Goal: Task Accomplishment & Management: Use online tool/utility

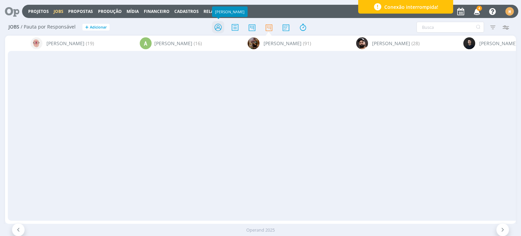
scroll to position [0, 557]
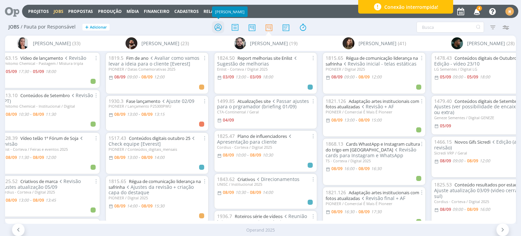
click at [215, 29] on icon at bounding box center [218, 27] width 12 height 13
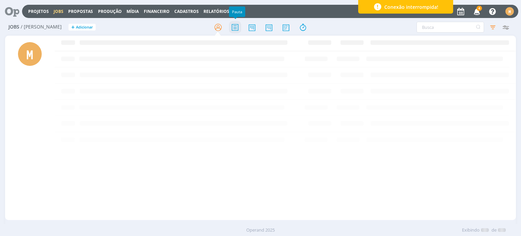
click at [234, 27] on icon at bounding box center [235, 27] width 12 height 13
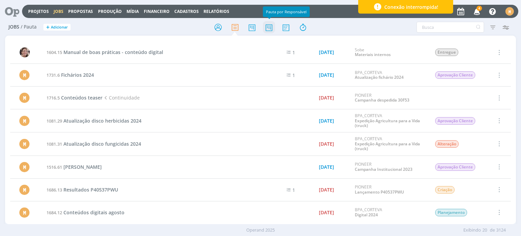
click at [268, 25] on icon at bounding box center [269, 27] width 12 height 13
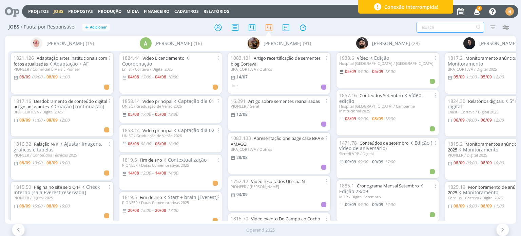
click at [426, 27] on input "text" at bounding box center [451, 27] width 68 height 11
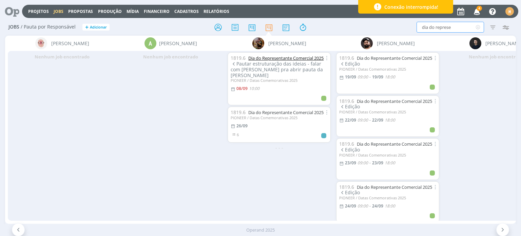
type input "dia do represe"
click at [275, 58] on link "Dia do Representante Comercial 2025" at bounding box center [286, 58] width 75 height 6
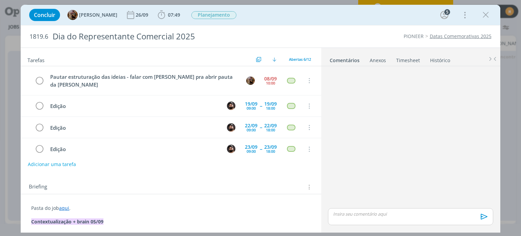
drag, startPoint x: 485, startPoint y: 13, endPoint x: 402, endPoint y: 3, distance: 83.8
click at [484, 13] on icon "dialog" at bounding box center [486, 15] width 10 height 10
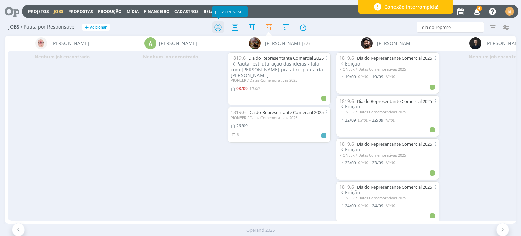
click at [221, 34] on icon at bounding box center [218, 27] width 12 height 13
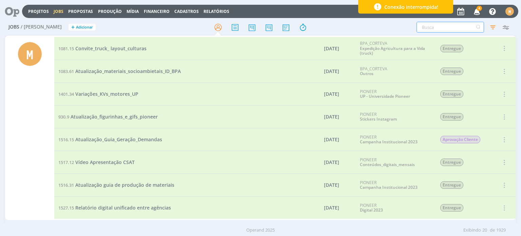
click at [448, 28] on input "text" at bounding box center [451, 27] width 68 height 11
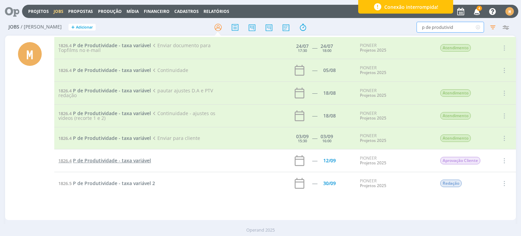
type input "p de produtivid"
click at [141, 162] on span "P de Produtividade - taxa variável" at bounding box center [112, 160] width 78 height 6
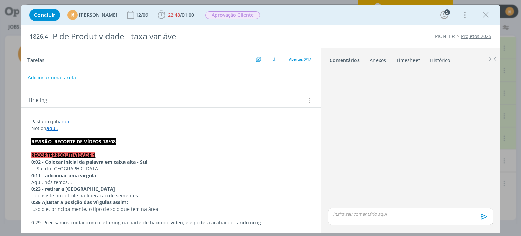
scroll to position [402, 0]
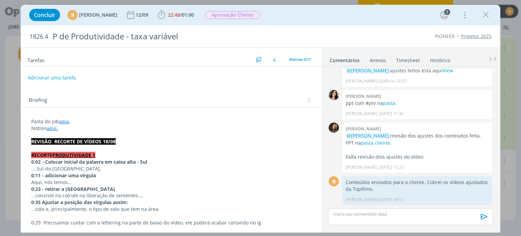
click at [151, 125] on p "Notion aqui." at bounding box center [170, 128] width 279 height 7
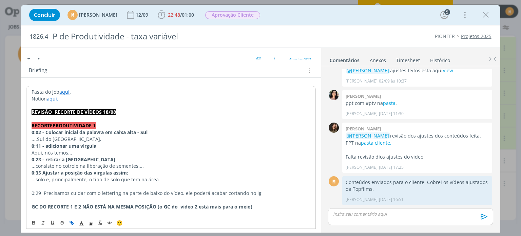
scroll to position [34, 0]
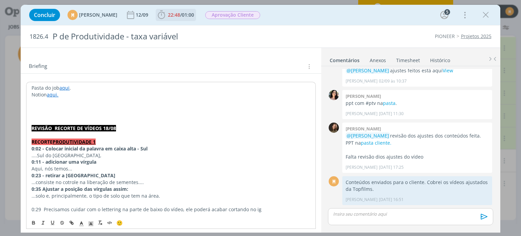
click at [182, 16] on span "/" at bounding box center [181, 15] width 2 height 6
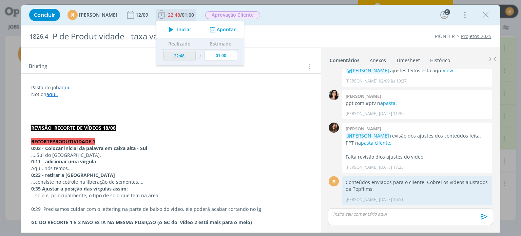
click at [191, 28] on span "Iniciar" at bounding box center [184, 29] width 14 height 5
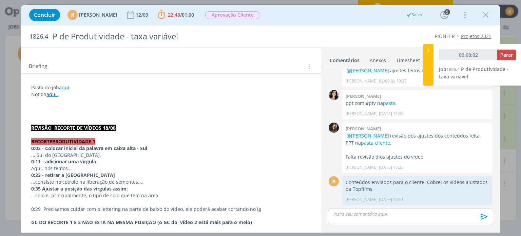
click at [94, 112] on p "dialog" at bounding box center [170, 114] width 279 height 7
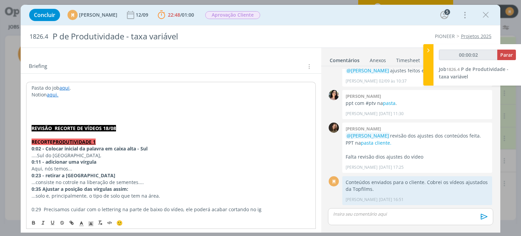
click at [93, 112] on p "dialog" at bounding box center [171, 114] width 279 height 7
click at [90, 110] on p "dialog" at bounding box center [171, 108] width 279 height 7
type input "00:00:04"
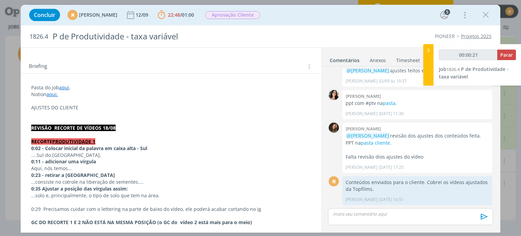
click at [99, 110] on p "AJUSTES DO CLIENTE" at bounding box center [170, 107] width 279 height 7
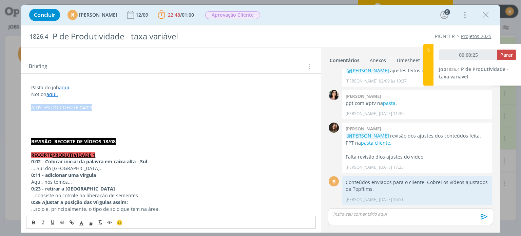
drag, startPoint x: 99, startPoint y: 110, endPoint x: 16, endPoint y: 109, distance: 82.5
click at [16, 109] on div "Concluir M Mariana Kochenborger 12/09 22:48 / 01:00 Parar Apontar Data * 08/09/…" at bounding box center [260, 118] width 521 height 236
click at [31, 225] on icon "dialog" at bounding box center [33, 222] width 5 height 5
click at [88, 226] on span "dialog" at bounding box center [91, 223] width 10 height 8
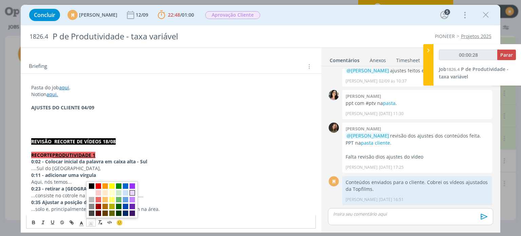
click at [130, 195] on span "dialog" at bounding box center [132, 192] width 5 height 5
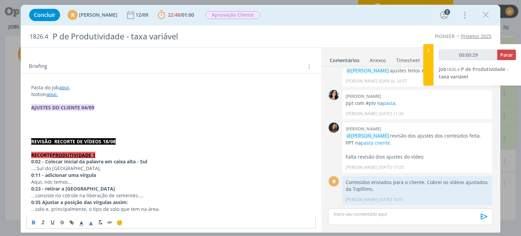
click at [98, 120] on p "dialog" at bounding box center [170, 121] width 279 height 7
click at [107, 124] on p "dialog" at bounding box center [170, 121] width 279 height 7
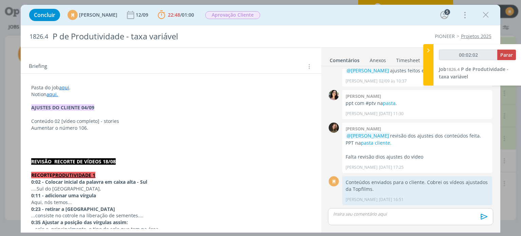
click at [81, 143] on p "dialog" at bounding box center [170, 141] width 279 height 7
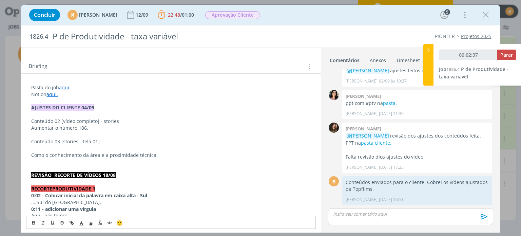
click at [211, 157] on p "Como o conhecimento da área e a proximidade técnica" at bounding box center [170, 155] width 279 height 7
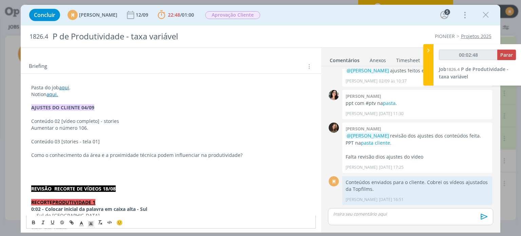
click at [86, 156] on p "Como o conhecimento da área e a proximidade técnica podem influenciar na produt…" at bounding box center [170, 155] width 279 height 7
click at [34, 220] on icon "dialog" at bounding box center [33, 222] width 5 height 5
click at [260, 156] on p "Como o conhecimento da área e a proximidade técnica podem influenciar na produt…" at bounding box center [170, 155] width 279 height 7
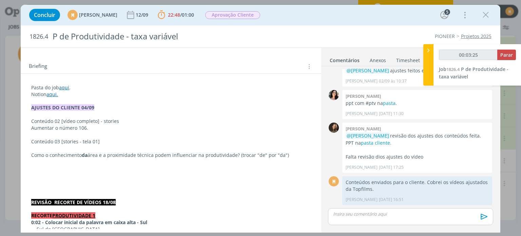
click at [92, 169] on p "dialog" at bounding box center [170, 168] width 279 height 7
click at [181, 173] on p "dialog" at bounding box center [170, 175] width 279 height 7
click at [174, 166] on p "Conteúdo 04" at bounding box center [170, 168] width 279 height 7
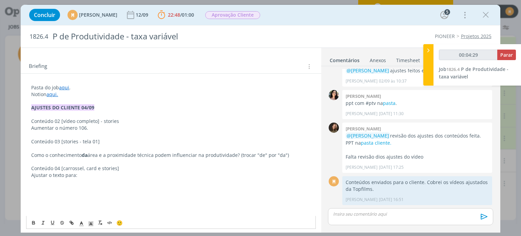
click at [75, 193] on p "dialog" at bounding box center [170, 195] width 279 height 7
click at [72, 190] on p "dialog" at bounding box center [170, 188] width 279 height 7
drag, startPoint x: 72, startPoint y: 190, endPoint x: 60, endPoint y: 195, distance: 13.1
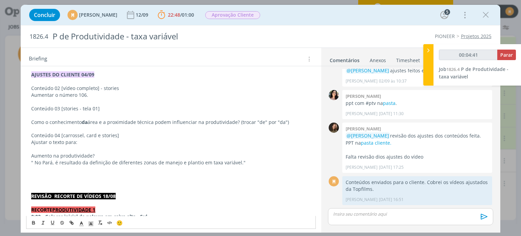
scroll to position [68, 0]
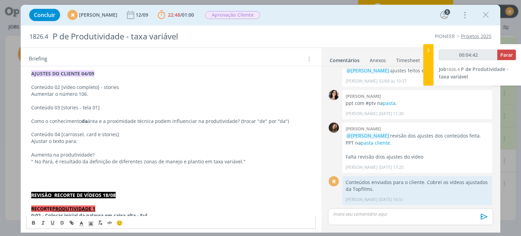
click at [35, 161] on p "" No Pará, é resultado da definição de diferentes zonas de manejo e plantio em …" at bounding box center [170, 161] width 279 height 7
click at [238, 165] on p "dialog" at bounding box center [170, 168] width 279 height 7
click at [238, 161] on p "No Pará, é resultado da definição de diferentes zonas de manejo e plantio em ta…" at bounding box center [170, 161] width 279 height 7
click at [71, 185] on p "dialog" at bounding box center [170, 188] width 279 height 7
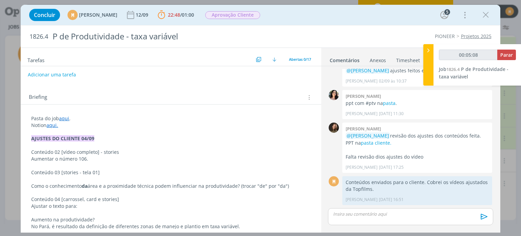
scroll to position [0, 0]
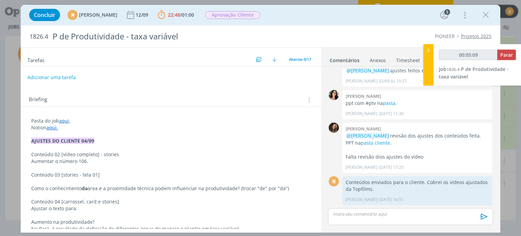
type input "00:05:10"
click at [59, 80] on button "Adicionar uma tarefa" at bounding box center [51, 78] width 48 height 12
type input "A"
type input "00:05:11"
type input "Ajustes cl"
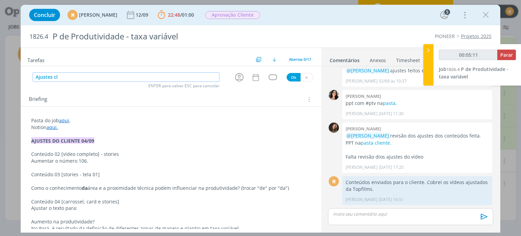
type input "00:05:12"
type input "Ajustes cliente"
type input "00:05:13"
type input "Ajustes cliente 04."
type input "00:05:14"
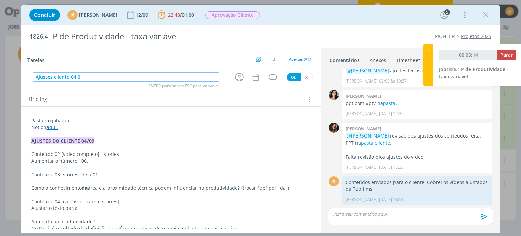
type input "Ajustes cliente 04.09"
type input "00:05:16"
click at [238, 77] on icon "dialog" at bounding box center [239, 77] width 11 height 11
type input "Ajustes cliente 04.09"
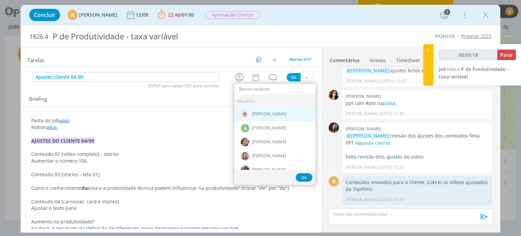
click at [254, 110] on div "[PERSON_NAME]" at bounding box center [275, 114] width 82 height 14
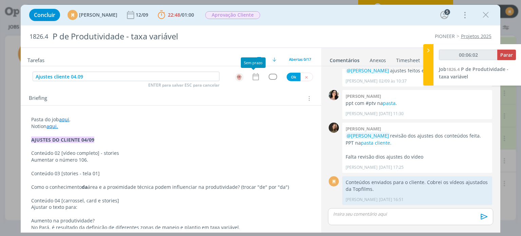
click at [256, 78] on icon "dialog" at bounding box center [256, 76] width 6 height 7
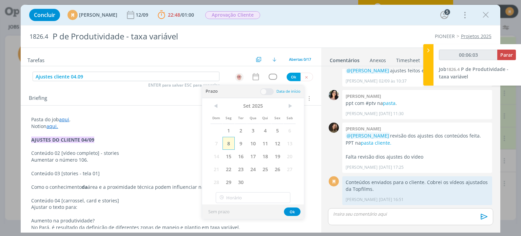
click at [226, 142] on span "8" at bounding box center [229, 143] width 12 height 13
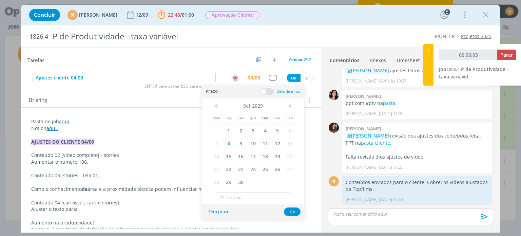
click at [262, 91] on span at bounding box center [267, 91] width 14 height 7
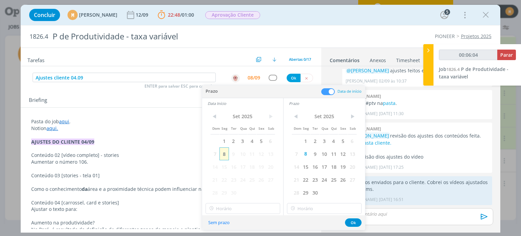
click at [224, 152] on span "8" at bounding box center [224, 153] width 9 height 13
type input "00:06:05"
type input "12:00"
click at [246, 207] on input "12:00" at bounding box center [243, 208] width 75 height 11
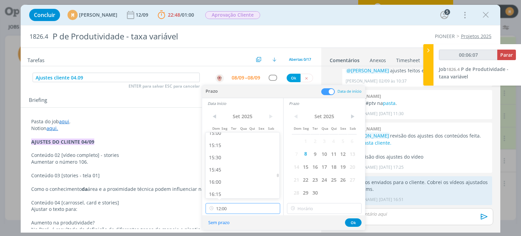
type input "00:06:08"
click at [239, 160] on div "15:30" at bounding box center [244, 157] width 76 height 12
type input "15:30"
type input "00:06:09"
type input "15:30"
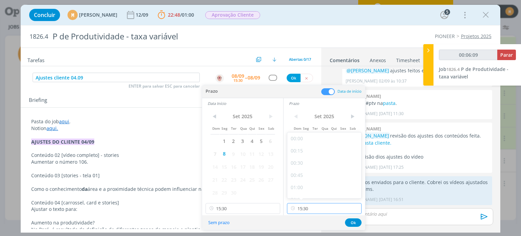
click at [320, 207] on input "15:30" at bounding box center [324, 208] width 75 height 11
type input "00:06:12"
click at [307, 145] on div "16:00" at bounding box center [326, 147] width 76 height 12
type input "16:00"
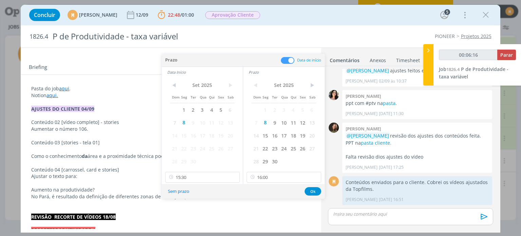
scroll to position [34, 0]
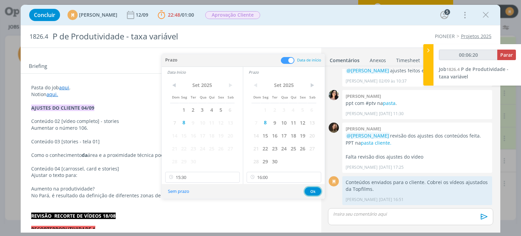
click at [307, 192] on button "Ok" at bounding box center [313, 191] width 17 height 8
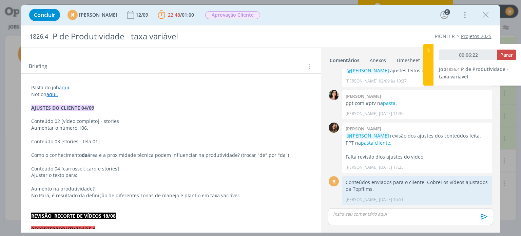
scroll to position [0, 0]
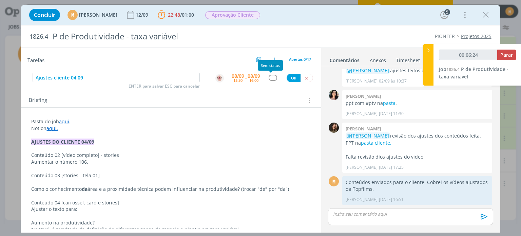
click at [270, 77] on div "dialog" at bounding box center [273, 78] width 8 height 6
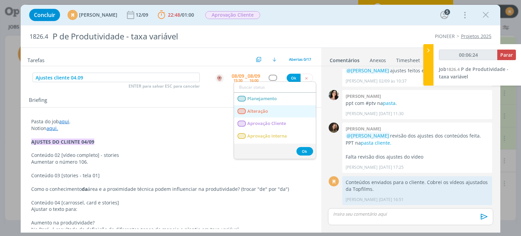
type input "00:06:25"
click at [267, 110] on span "Alteração" at bounding box center [258, 111] width 21 height 5
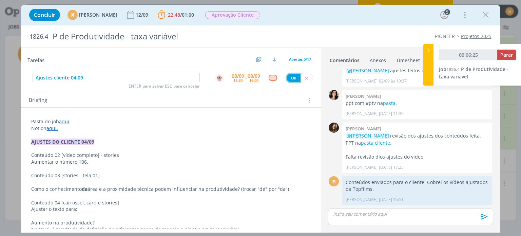
click at [287, 76] on button "Ok" at bounding box center [294, 78] width 14 height 8
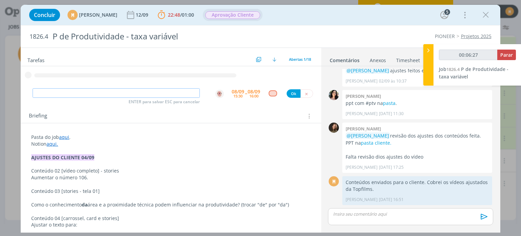
click at [253, 17] on span "Aprovação Cliente" at bounding box center [232, 15] width 55 height 8
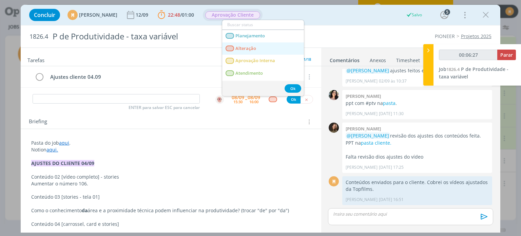
click at [246, 47] on span "Alteração" at bounding box center [246, 48] width 21 height 5
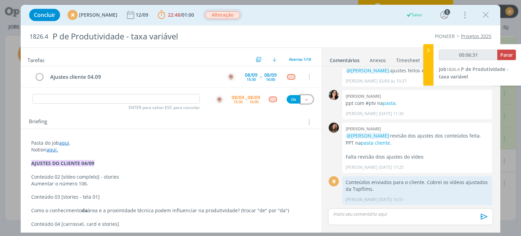
click at [305, 98] on icon "dialog" at bounding box center [307, 99] width 4 height 4
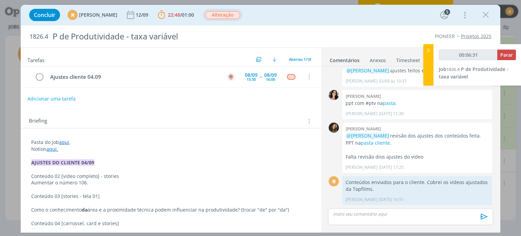
type input "00:06:32"
click at [509, 53] on span "Parar" at bounding box center [507, 55] width 13 height 6
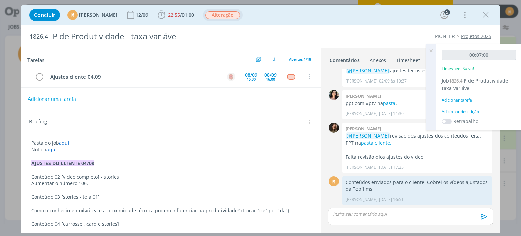
click at [464, 110] on div "Adicionar descrição" at bounding box center [479, 112] width 74 height 6
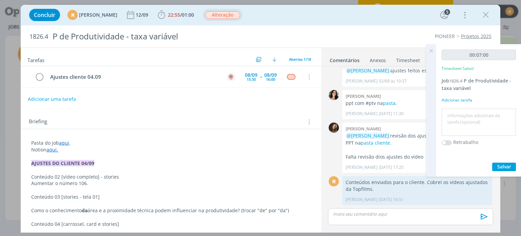
click at [467, 113] on textarea at bounding box center [479, 122] width 71 height 24
type textarea "Pautando alterações"
click at [511, 165] on span "Salvar" at bounding box center [505, 166] width 14 height 6
click at [431, 50] on icon at bounding box center [431, 50] width 12 height 13
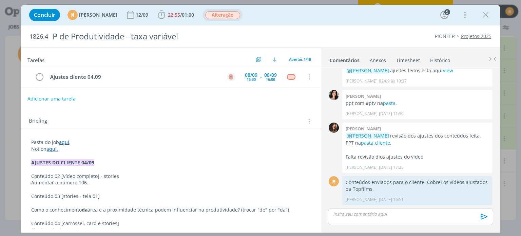
click at [65, 95] on button "Adicionar uma tarefa" at bounding box center [51, 99] width 48 height 12
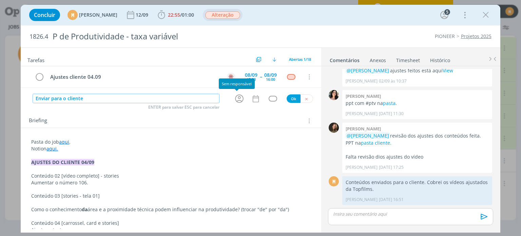
click at [236, 101] on icon "dialog" at bounding box center [239, 98] width 11 height 11
type input "Enviar para o cliente"
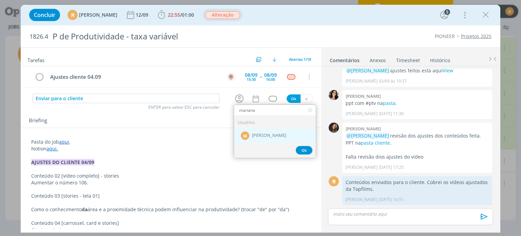
type input "mariana"
click at [258, 135] on span "[PERSON_NAME]" at bounding box center [269, 135] width 34 height 5
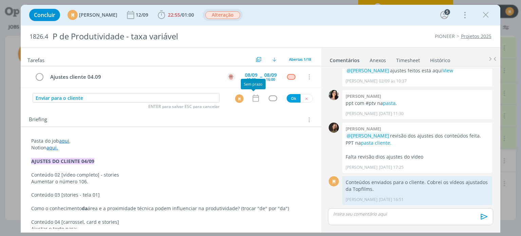
click at [252, 97] on icon "dialog" at bounding box center [256, 98] width 9 height 9
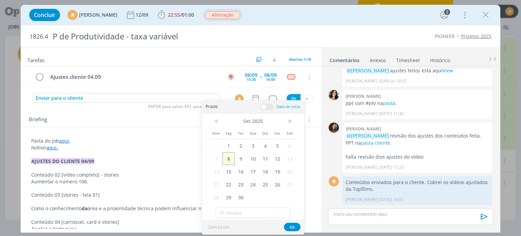
click at [232, 157] on span "8" at bounding box center [229, 158] width 12 height 13
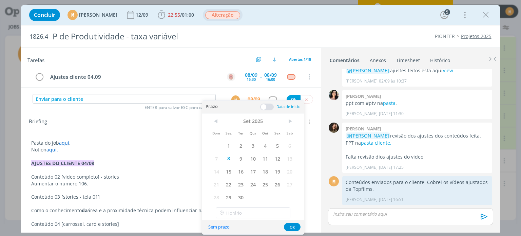
click at [269, 104] on span at bounding box center [267, 107] width 14 height 7
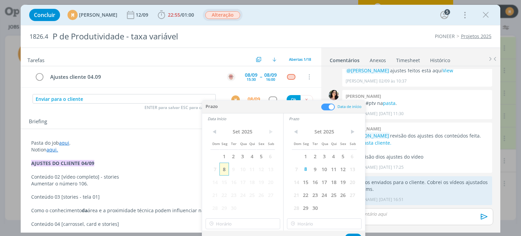
click at [225, 167] on span "8" at bounding box center [224, 169] width 9 height 13
click at [355, 234] on button "Ok" at bounding box center [353, 238] width 17 height 8
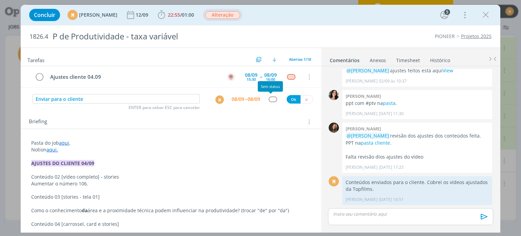
click at [269, 96] on div "dialog" at bounding box center [273, 99] width 8 height 6
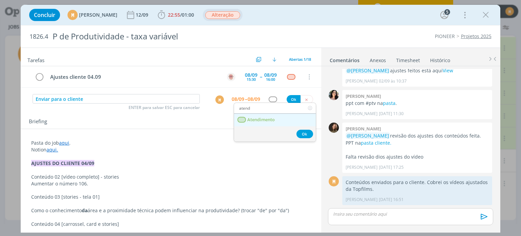
type input "atend"
click at [260, 118] on span "Atendimento" at bounding box center [261, 119] width 27 height 5
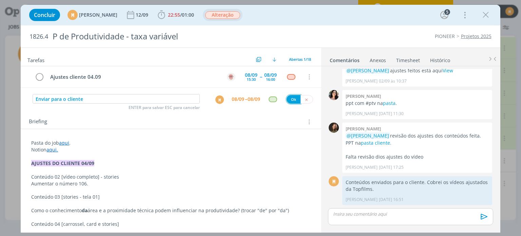
click at [287, 100] on button "Ok" at bounding box center [294, 99] width 14 height 8
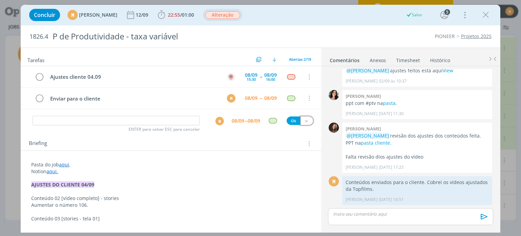
click at [306, 119] on button "dialog" at bounding box center [307, 120] width 13 height 8
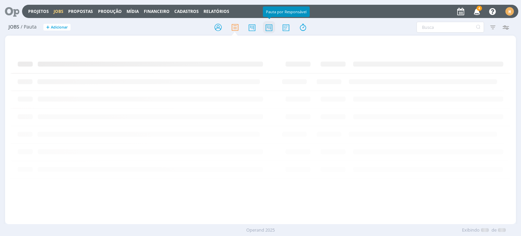
click at [271, 26] on icon at bounding box center [269, 27] width 12 height 13
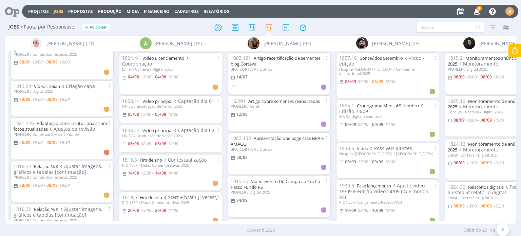
scroll to position [102, 0]
click at [50, 86] on link "Vídeos Daian" at bounding box center [47, 85] width 26 height 6
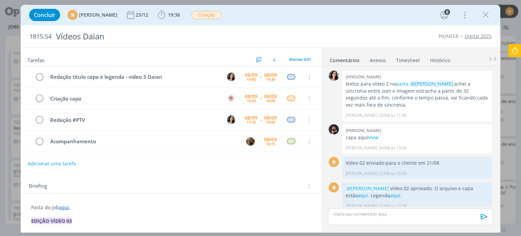
scroll to position [792, 0]
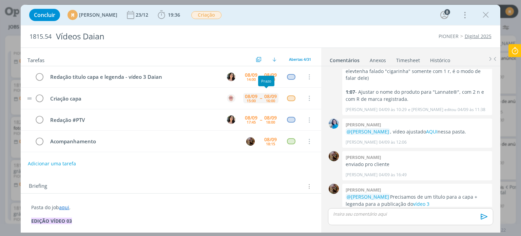
click at [268, 99] on div "16:00" at bounding box center [270, 101] width 9 height 4
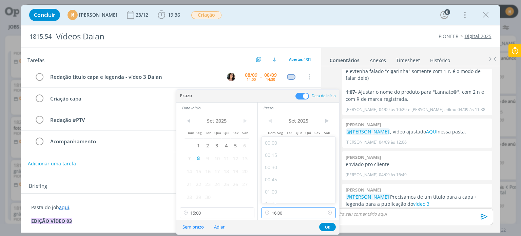
click at [293, 213] on input "16:00" at bounding box center [298, 212] width 75 height 11
click at [294, 170] on div "15:30" at bounding box center [300, 170] width 76 height 12
type input "15:30"
click at [330, 224] on button "Ok" at bounding box center [327, 227] width 17 height 8
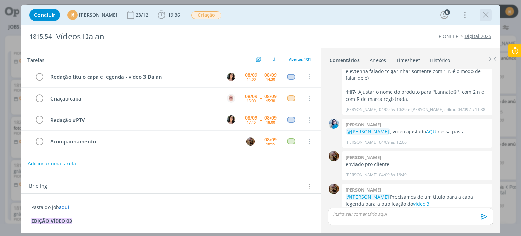
click at [487, 16] on icon "dialog" at bounding box center [486, 15] width 10 height 10
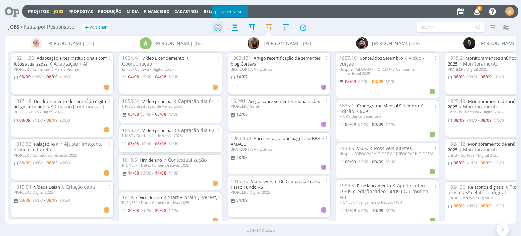
click at [218, 31] on icon at bounding box center [218, 27] width 12 height 13
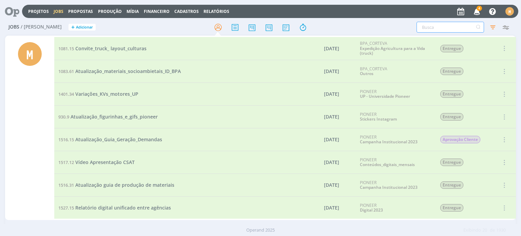
click at [445, 27] on input "text" at bounding box center [451, 27] width 68 height 11
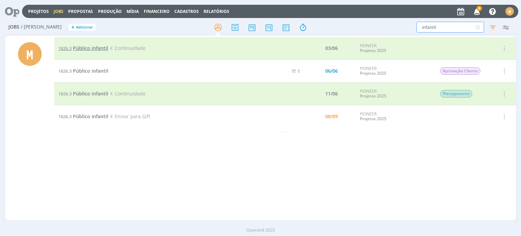
type input "infantil"
click at [105, 47] on span "Público infantil" at bounding box center [90, 48] width 35 height 6
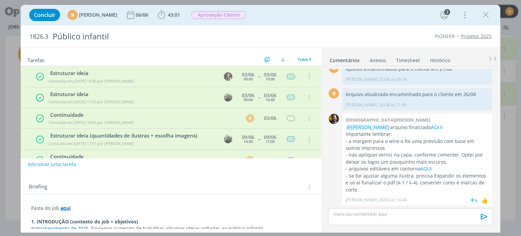
scroll to position [20, 0]
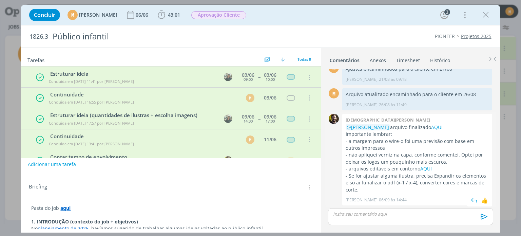
click at [382, 147] on p "- a margem para o wire-o foi uma previsão com base em outros impressos" at bounding box center [417, 145] width 143 height 14
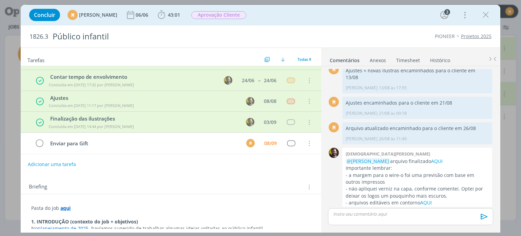
scroll to position [243, 0]
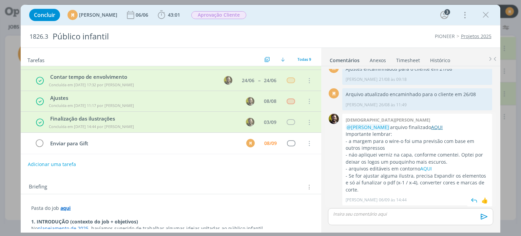
click at [443, 126] on link "AQUI" at bounding box center [437, 127] width 12 height 6
click at [424, 171] on link "AQUI" at bounding box center [427, 168] width 12 height 6
click at [443, 126] on link "AQUI" at bounding box center [437, 127] width 12 height 6
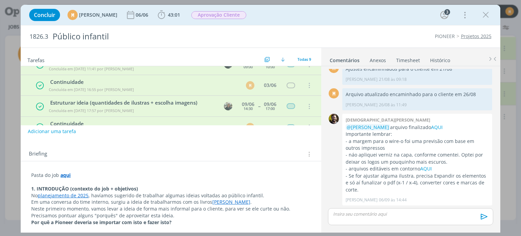
scroll to position [34, 0]
click at [355, 222] on div "dialog" at bounding box center [410, 216] width 165 height 17
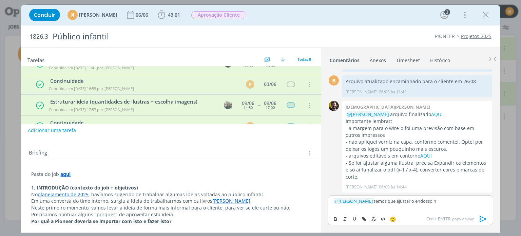
scroll to position [255, 0]
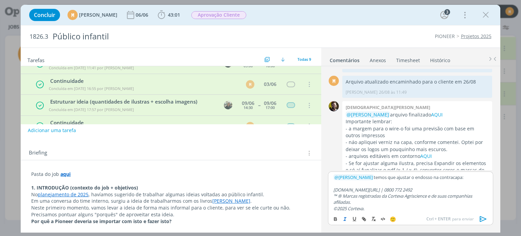
click at [488, 221] on icon "dialog" at bounding box center [484, 219] width 10 height 10
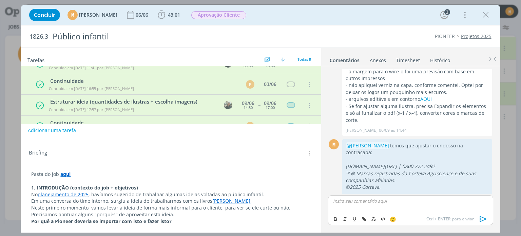
scroll to position [316, 0]
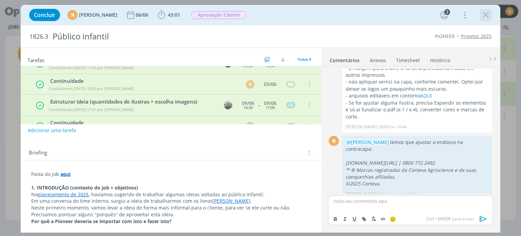
click at [489, 17] on icon "dialog" at bounding box center [486, 15] width 10 height 10
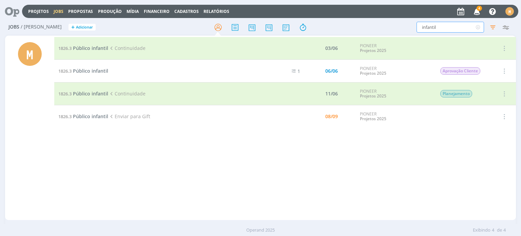
drag, startPoint x: 444, startPoint y: 24, endPoint x: 406, endPoint y: 19, distance: 38.4
click at [406, 19] on div "Jobs / Minha Pauta + Adicionar infantil Filtros Filtrar Limpar infantil Tipo Jo…" at bounding box center [260, 27] width 511 height 17
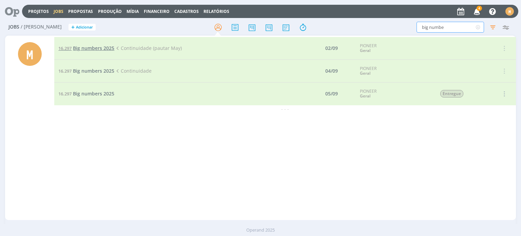
type input "big numbe"
click at [103, 50] on span "Big numbers 2025" at bounding box center [93, 48] width 41 height 6
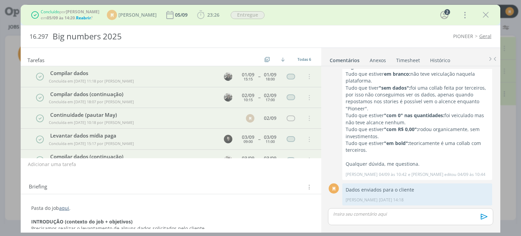
scroll to position [20, 0]
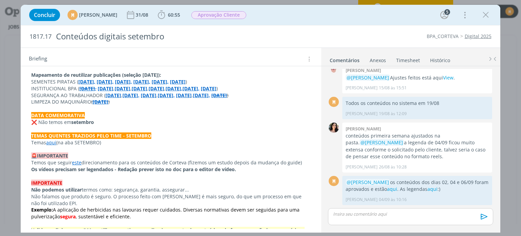
scroll to position [938, 0]
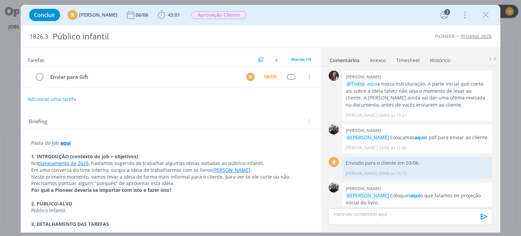
scroll to position [243, 0]
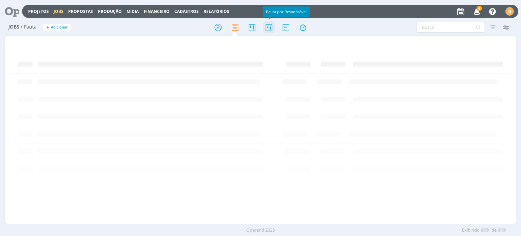
click at [273, 24] on icon at bounding box center [269, 27] width 12 height 13
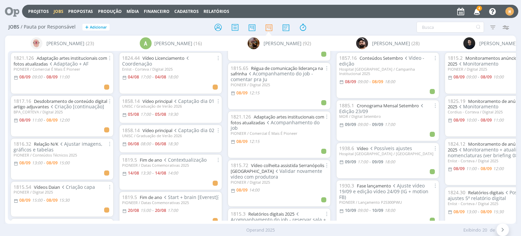
scroll to position [407, 0]
click at [282, 69] on link "Régua de comunicação liderança na safrinha" at bounding box center [277, 72] width 92 height 12
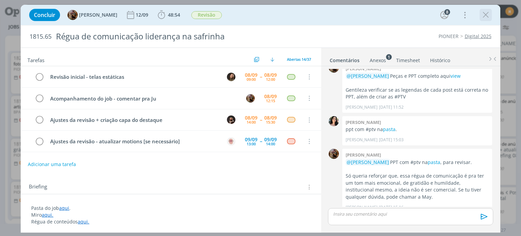
click at [492, 16] on div "dialog" at bounding box center [486, 15] width 12 height 12
click at [475, 14] on div "Concluir Amanda Rodrigues 12/09 48:54 Iniciar Apontar Data * 08/09/2025 Horas *…" at bounding box center [261, 15] width 470 height 16
click at [483, 15] on icon "dialog" at bounding box center [486, 15] width 10 height 10
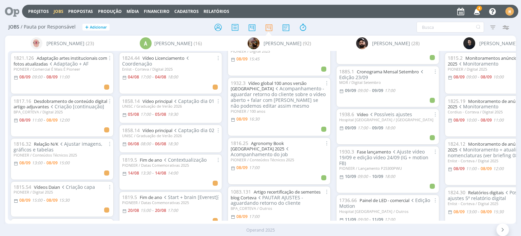
scroll to position [849, 0]
click at [282, 140] on link "Agronomy Book Brasil 2025" at bounding box center [258, 146] width 54 height 12
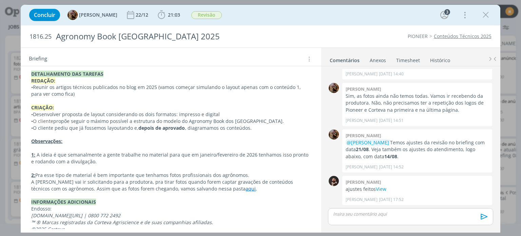
scroll to position [552, 0]
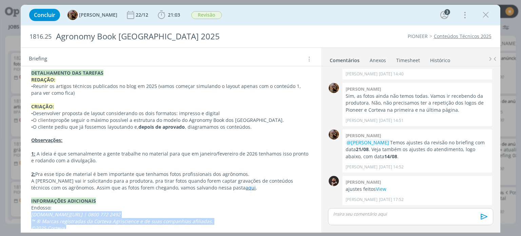
drag, startPoint x: 30, startPoint y: 207, endPoint x: 95, endPoint y: 220, distance: 66.8
copy div "www.pioneer.com/br | 0800 772 2492 ™ ® Marcas registradas da Corteva Agriscienc…"
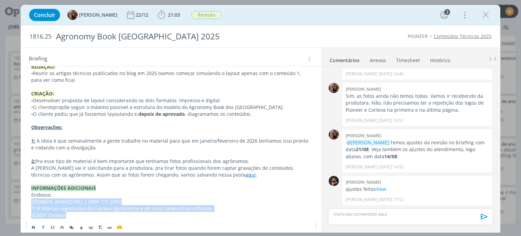
scroll to position [565, 0]
copy div "www.pioneer.com/br | 0800 772 2492 ™ ® Marcas registradas da Corteva Agriscienc…"
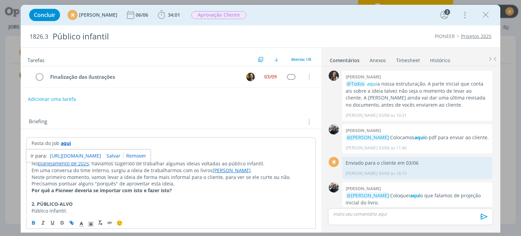
scroll to position [208, 0]
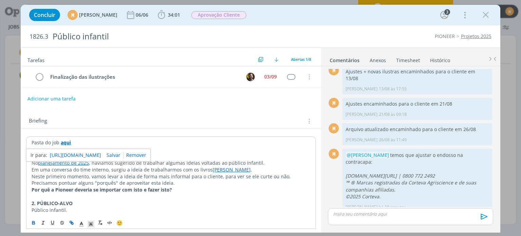
click at [70, 100] on button "Adicionar uma tarefa" at bounding box center [51, 99] width 48 height 12
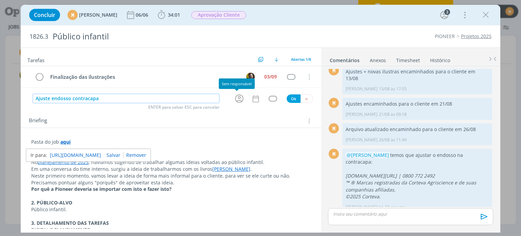
click at [236, 99] on icon "dialog" at bounding box center [239, 98] width 11 height 11
type input "Ajuste endosso contracapa"
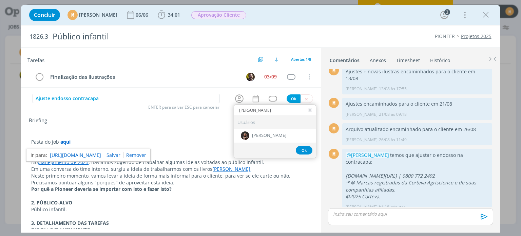
type input "douglas"
click at [257, 145] on div "Ok" at bounding box center [275, 150] width 82 height 15
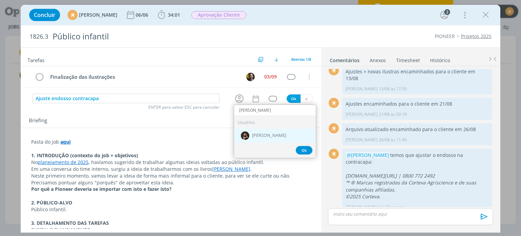
click at [252, 134] on span "[PERSON_NAME]" at bounding box center [269, 135] width 34 height 5
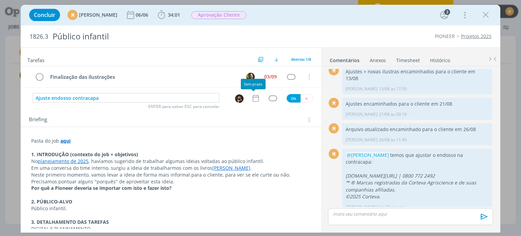
click at [253, 98] on icon "dialog" at bounding box center [256, 98] width 6 height 7
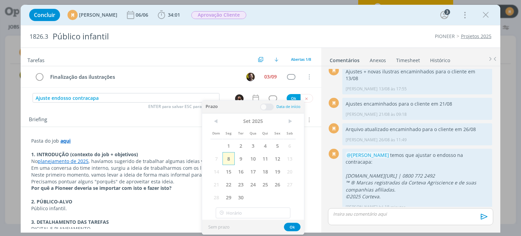
click at [227, 162] on span "8" at bounding box center [229, 158] width 12 height 13
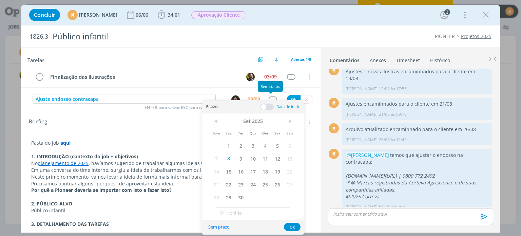
click at [268, 104] on span at bounding box center [267, 107] width 14 height 7
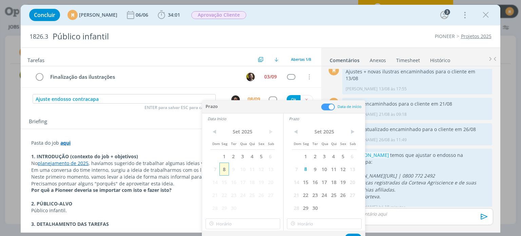
click at [225, 167] on span "8" at bounding box center [224, 169] width 9 height 13
click at [357, 234] on button "Ok" at bounding box center [353, 238] width 17 height 8
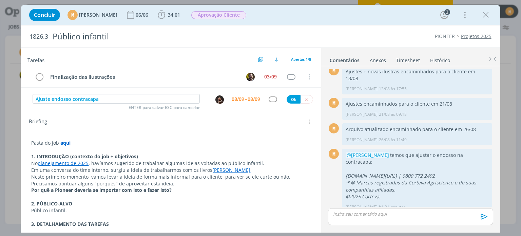
click at [269, 99] on div "dialog" at bounding box center [273, 99] width 8 height 6
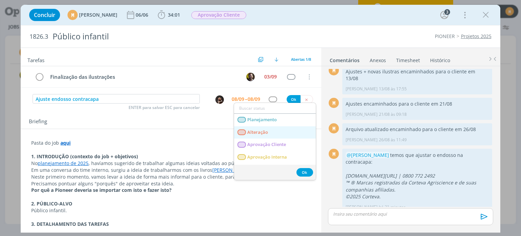
click at [268, 135] on link "Alteração" at bounding box center [275, 132] width 82 height 13
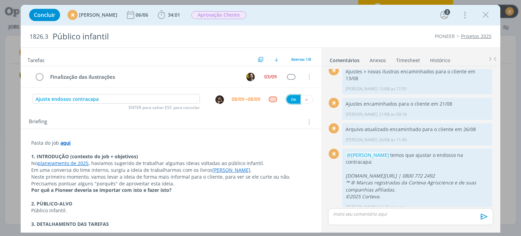
click at [288, 98] on button "Ok" at bounding box center [294, 99] width 14 height 8
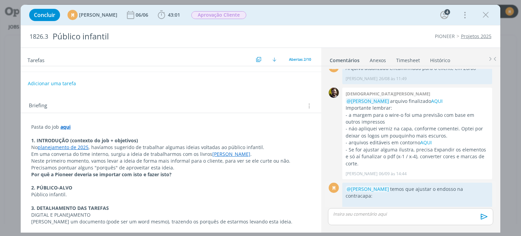
scroll to position [303, 0]
